Goal: Navigation & Orientation: Find specific page/section

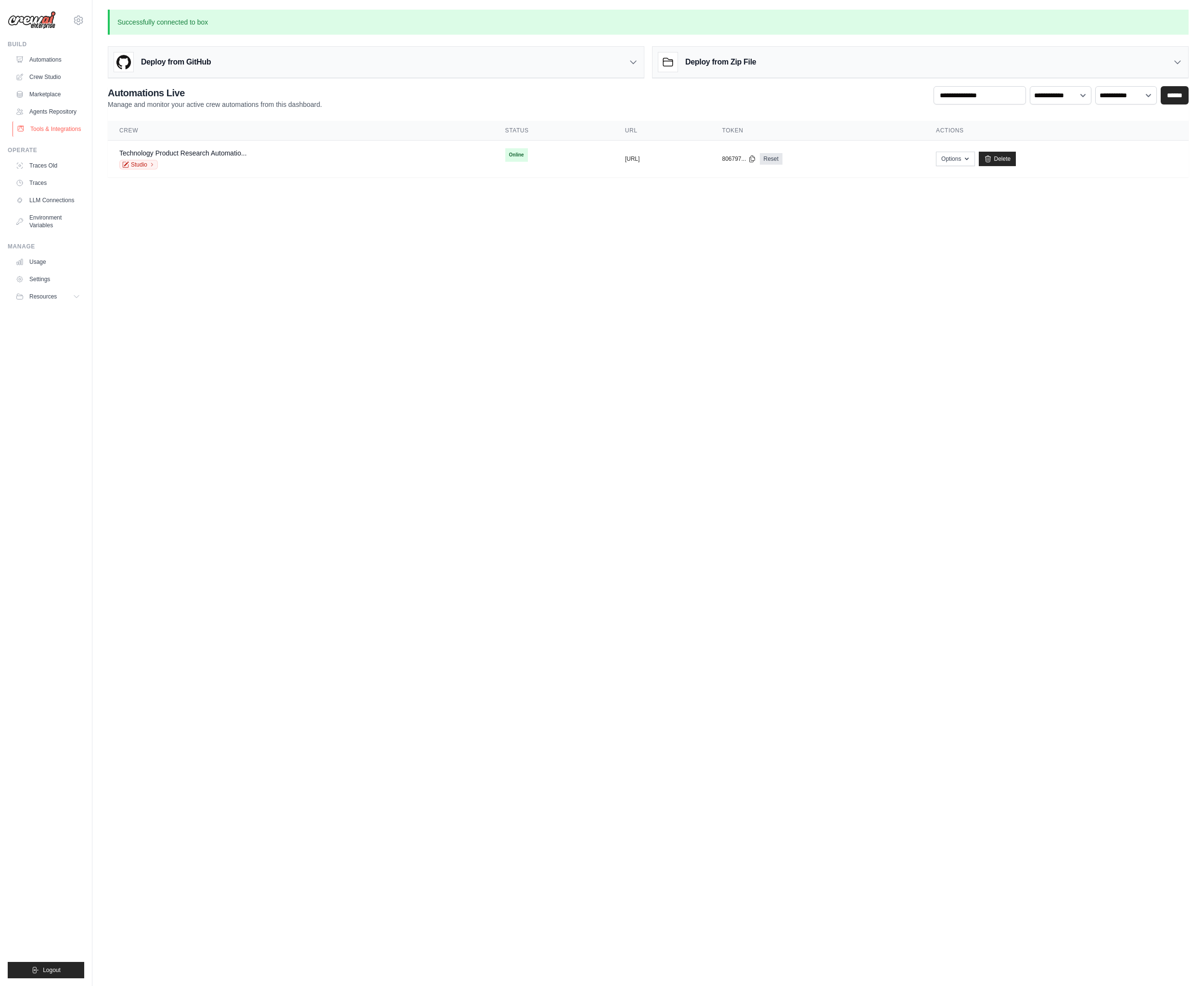
click at [41, 134] on link "Tools & Integrations" at bounding box center [49, 129] width 73 height 15
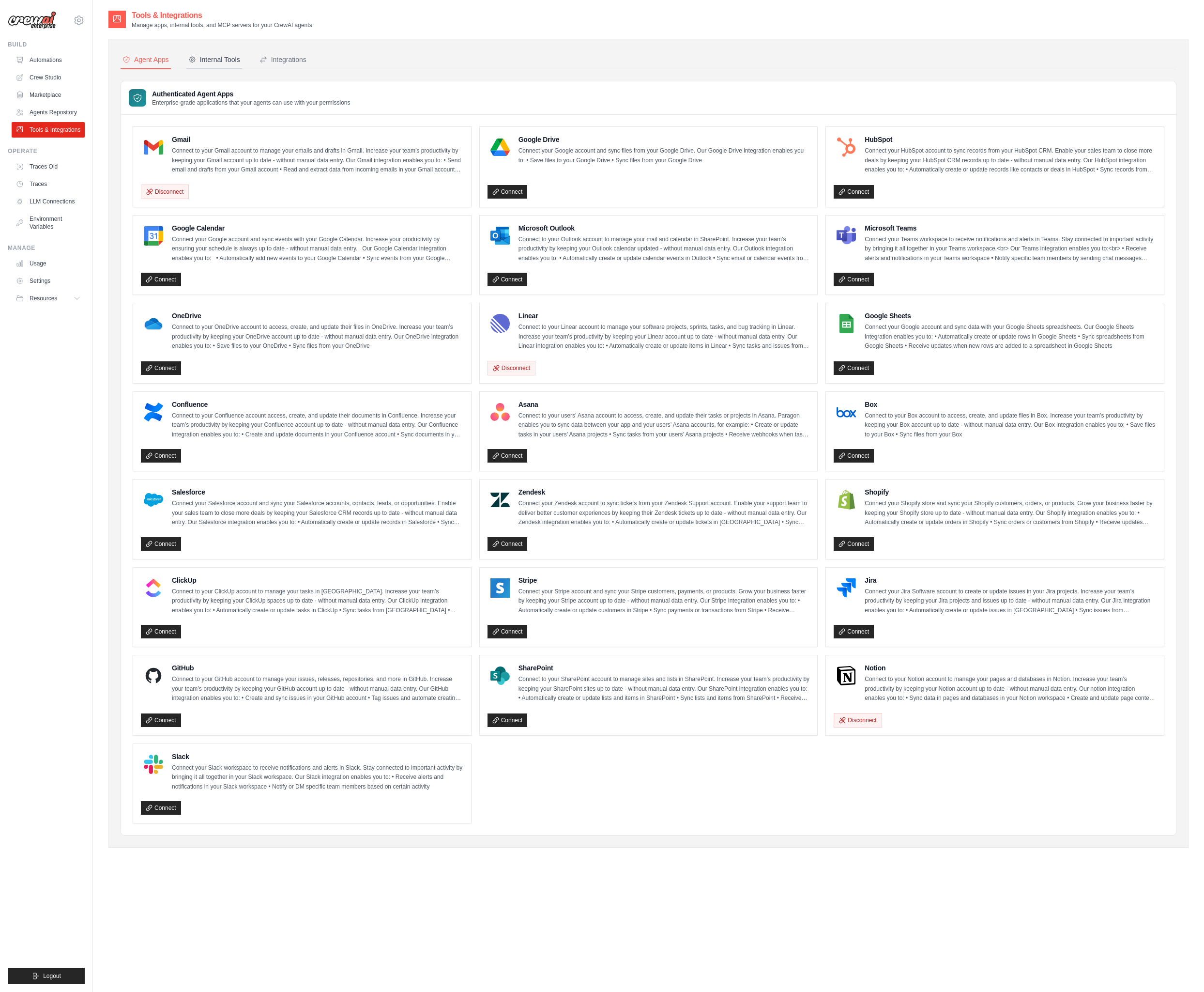
click at [229, 62] on div "Internal Tools" at bounding box center [214, 59] width 52 height 10
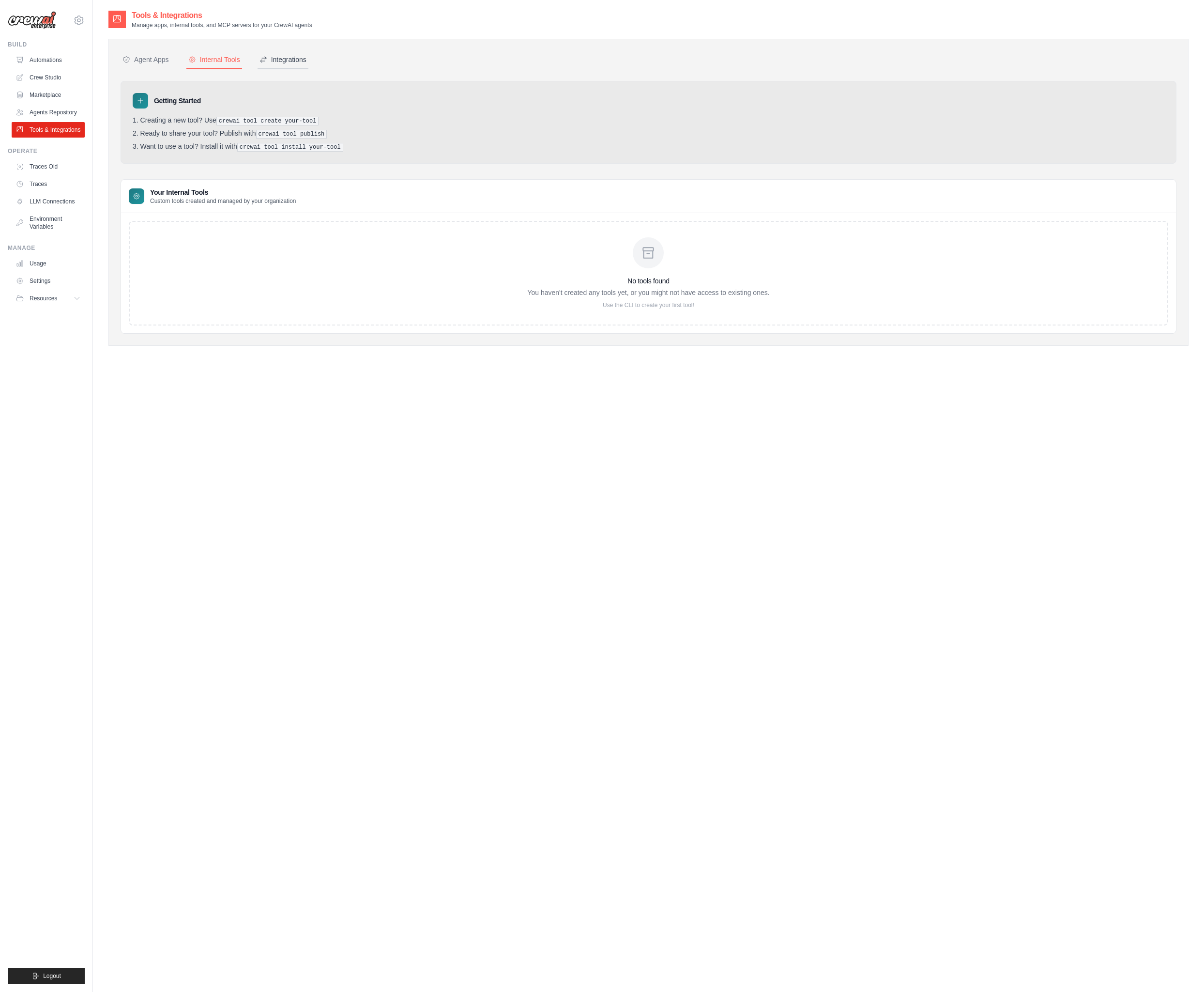
click at [289, 65] on button "Integrations" at bounding box center [283, 60] width 51 height 18
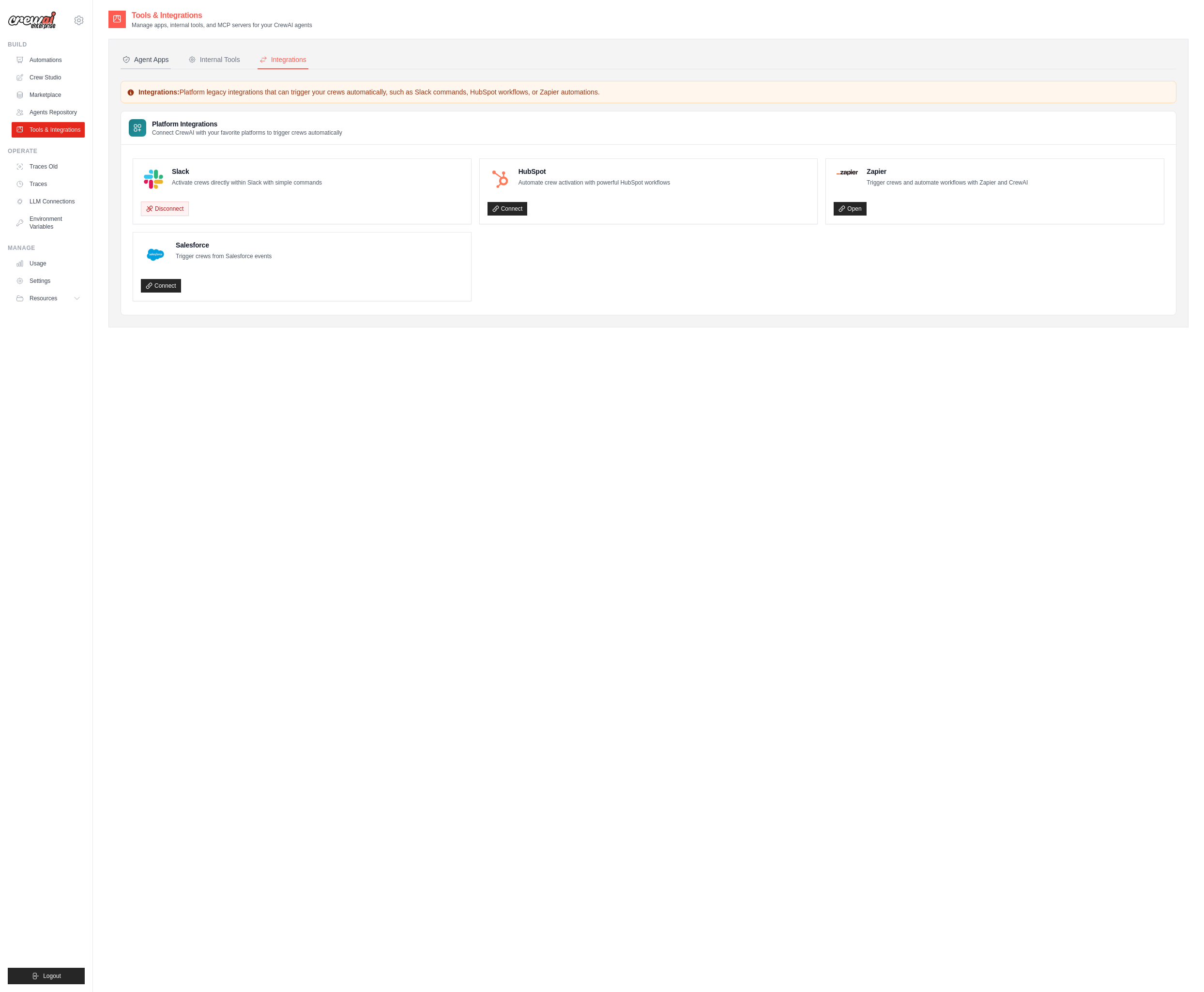
click at [137, 60] on div "Agent Apps" at bounding box center [146, 59] width 47 height 10
